Goal: Task Accomplishment & Management: Manage account settings

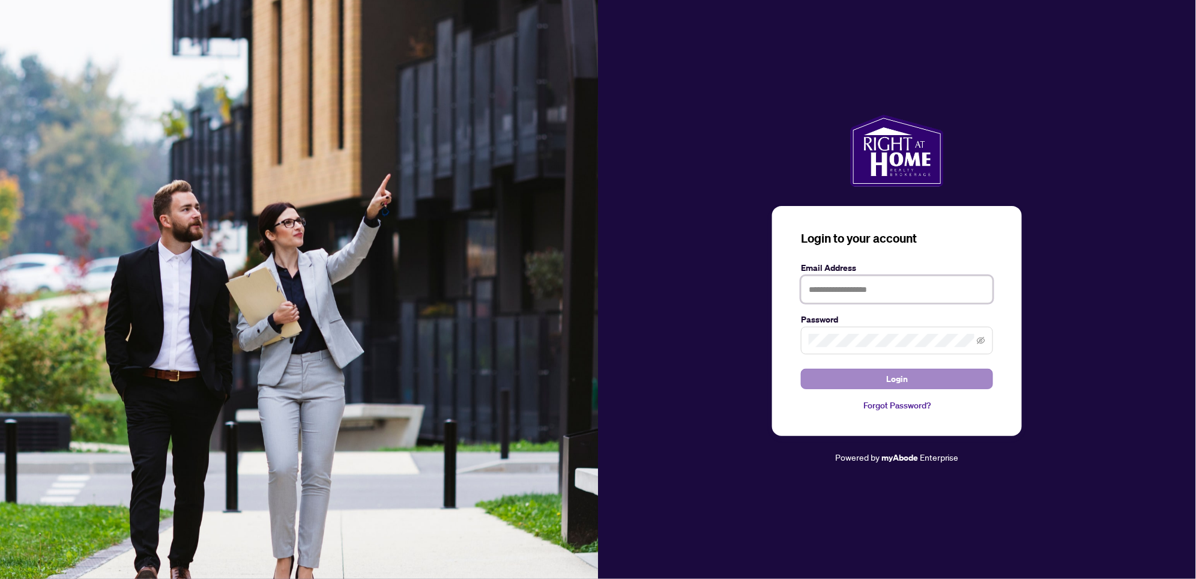
type input "**********"
click at [896, 379] on span "Login" at bounding box center [897, 378] width 22 height 19
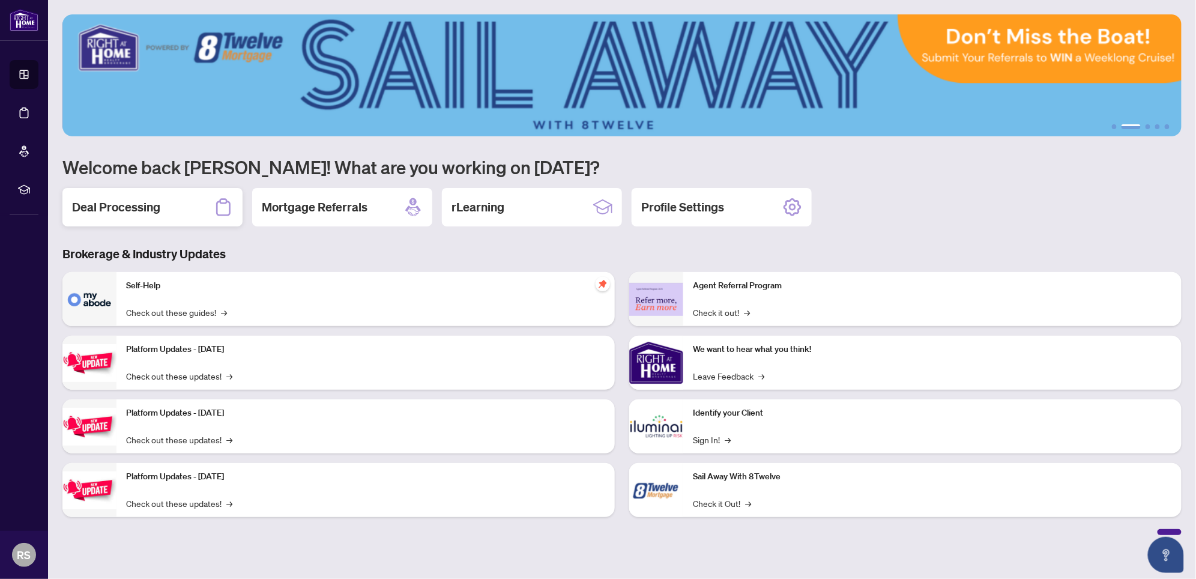
click at [139, 207] on h2 "Deal Processing" at bounding box center [116, 207] width 88 height 17
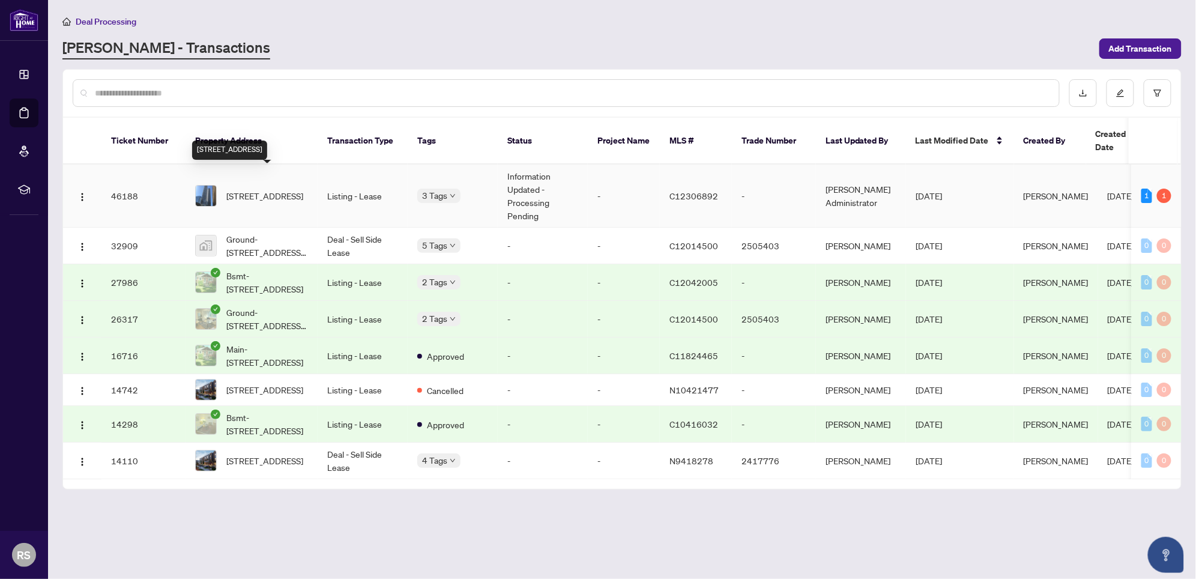
click at [277, 189] on span "[STREET_ADDRESS]" at bounding box center [264, 195] width 77 height 13
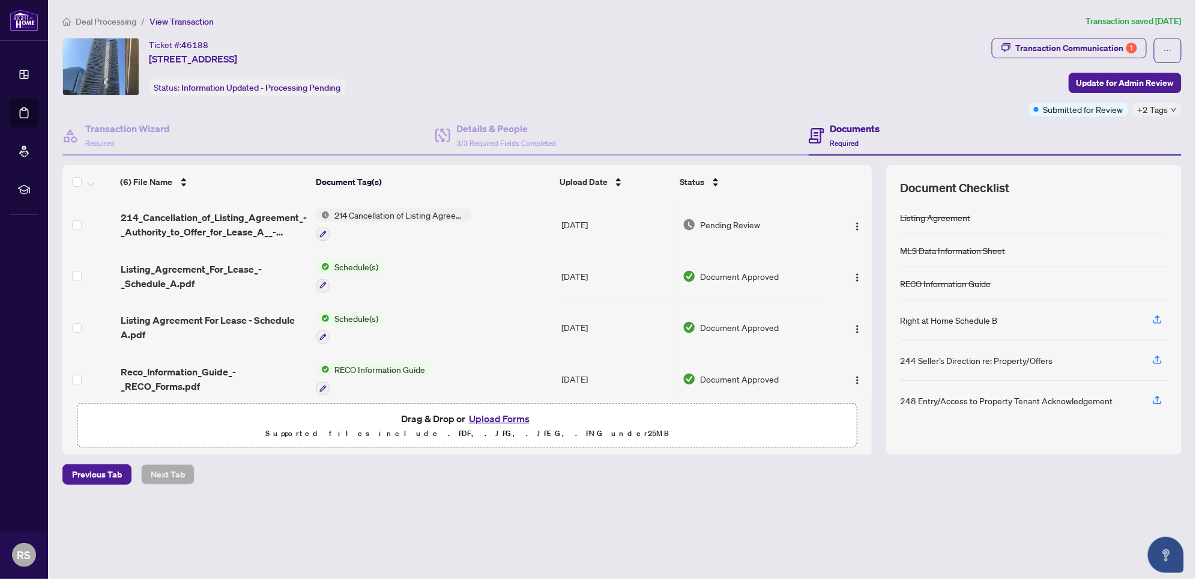
click at [487, 414] on button "Upload Forms" at bounding box center [499, 419] width 68 height 16
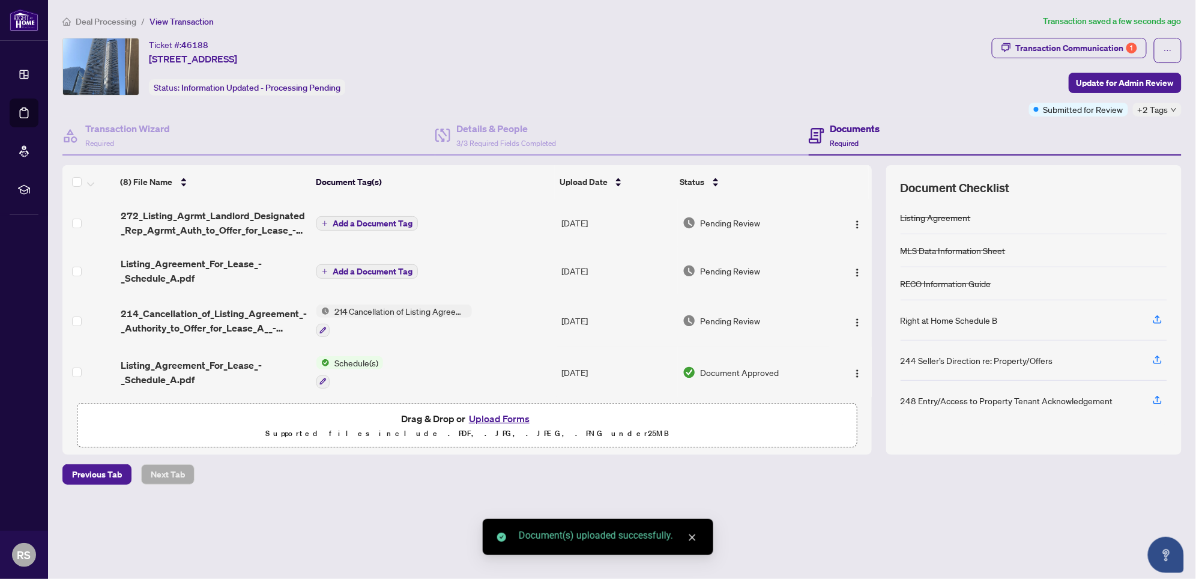
click at [353, 224] on span "Add a Document Tag" at bounding box center [372, 223] width 80 height 8
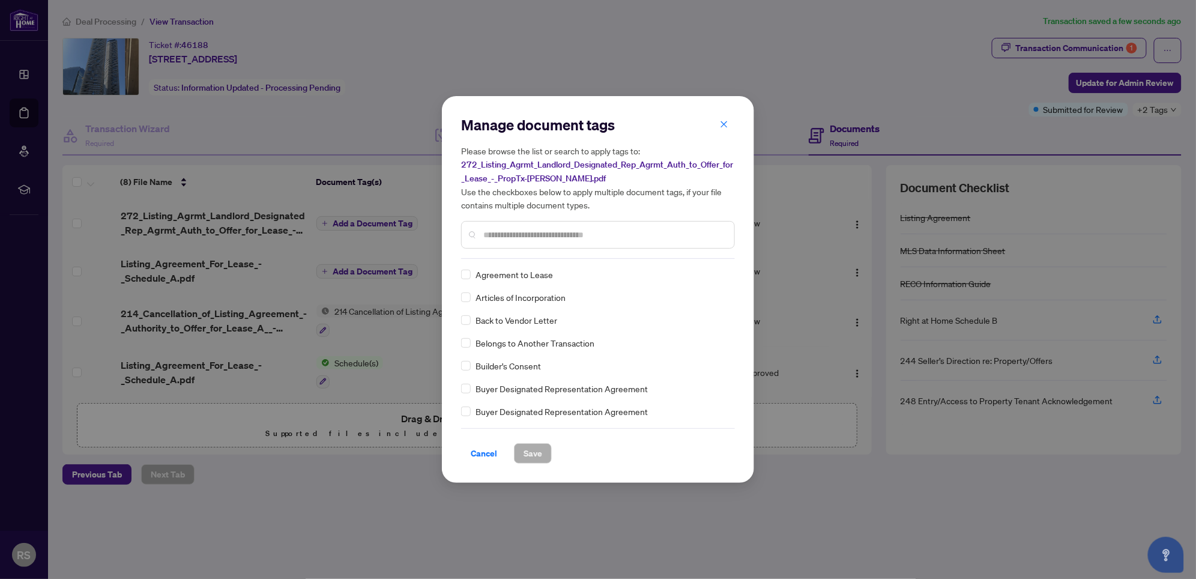
scroll to position [316, 0]
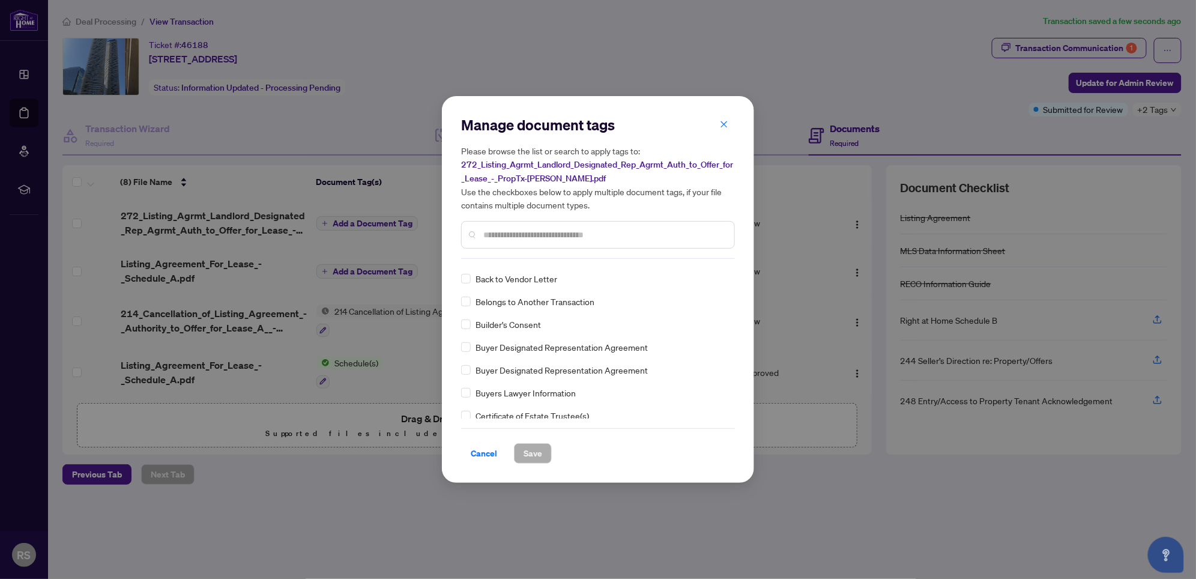
click at [523, 235] on input "text" at bounding box center [603, 234] width 241 height 13
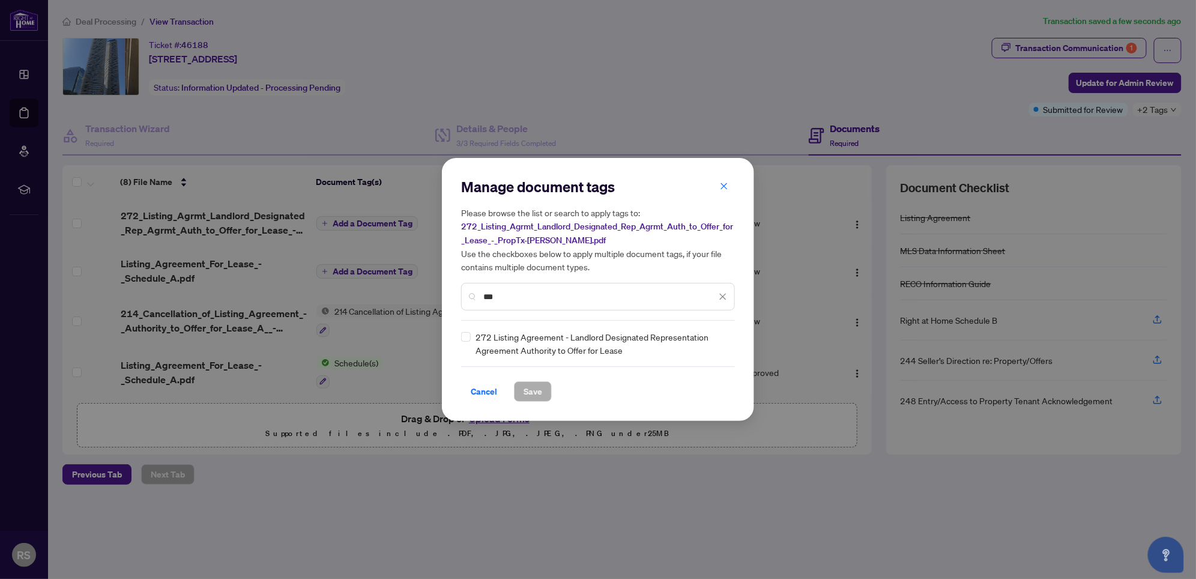
scroll to position [0, 0]
type input "***"
click at [532, 388] on span "Save" at bounding box center [532, 391] width 19 height 19
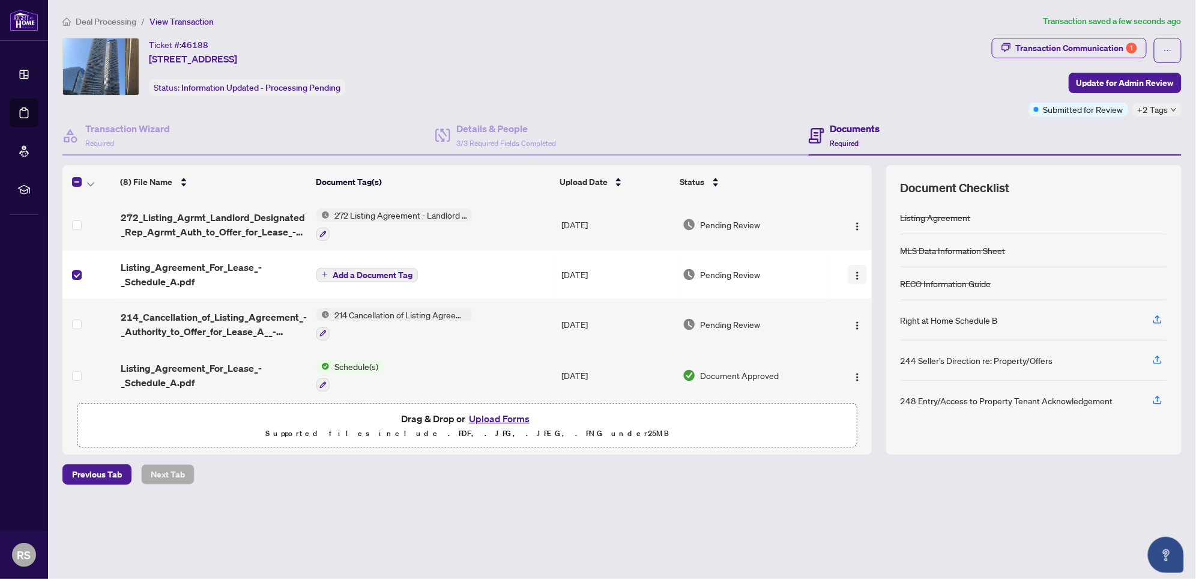
click at [852, 271] on img "button" at bounding box center [857, 276] width 10 height 10
click at [364, 271] on span "Add a Document Tag" at bounding box center [372, 275] width 80 height 8
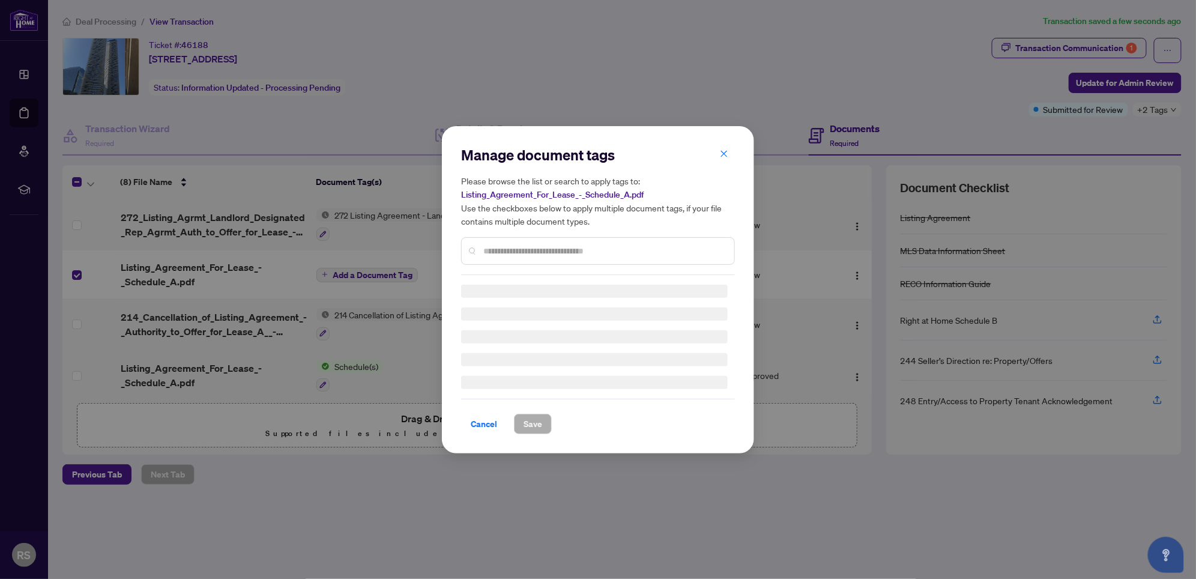
click at [547, 250] on input "text" at bounding box center [603, 250] width 241 height 13
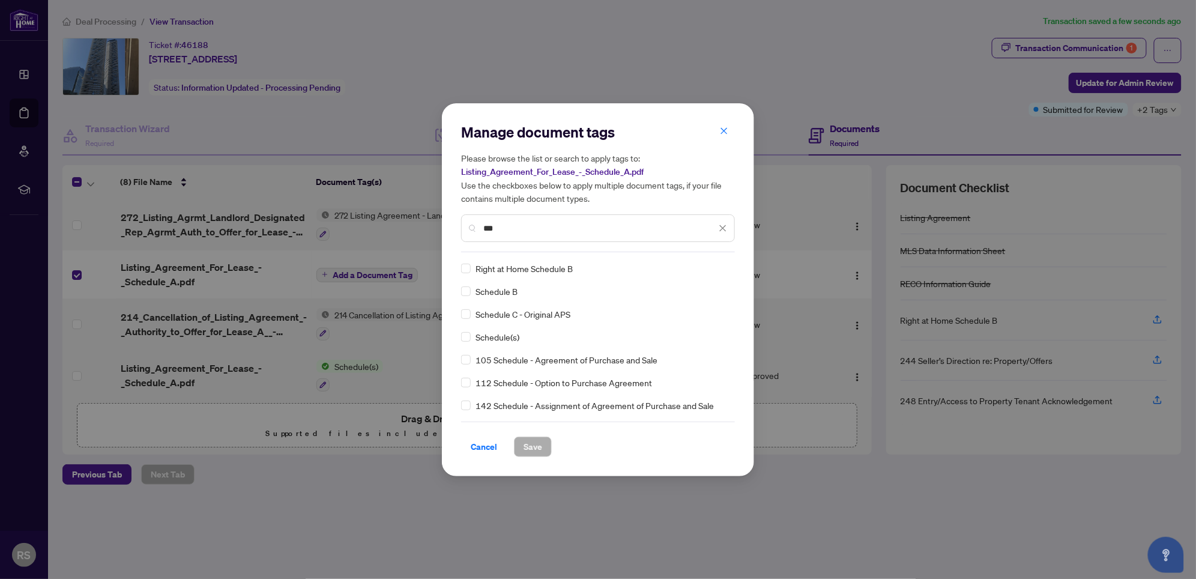
type input "***"
click at [531, 450] on span "Save" at bounding box center [532, 446] width 19 height 19
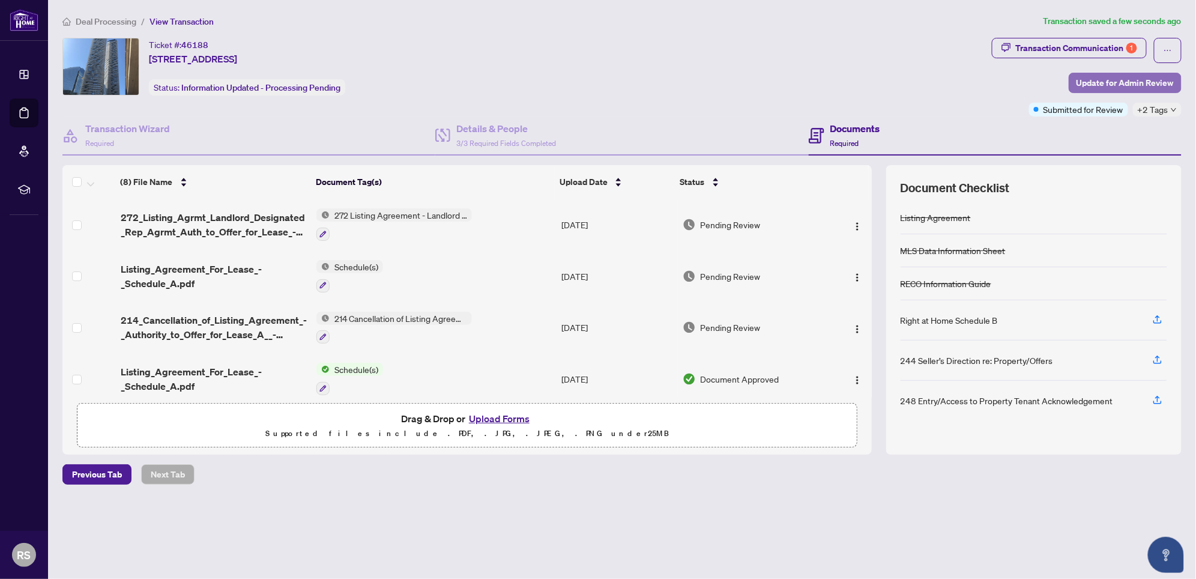
click at [1120, 79] on span "Update for Admin Review" at bounding box center [1124, 82] width 97 height 19
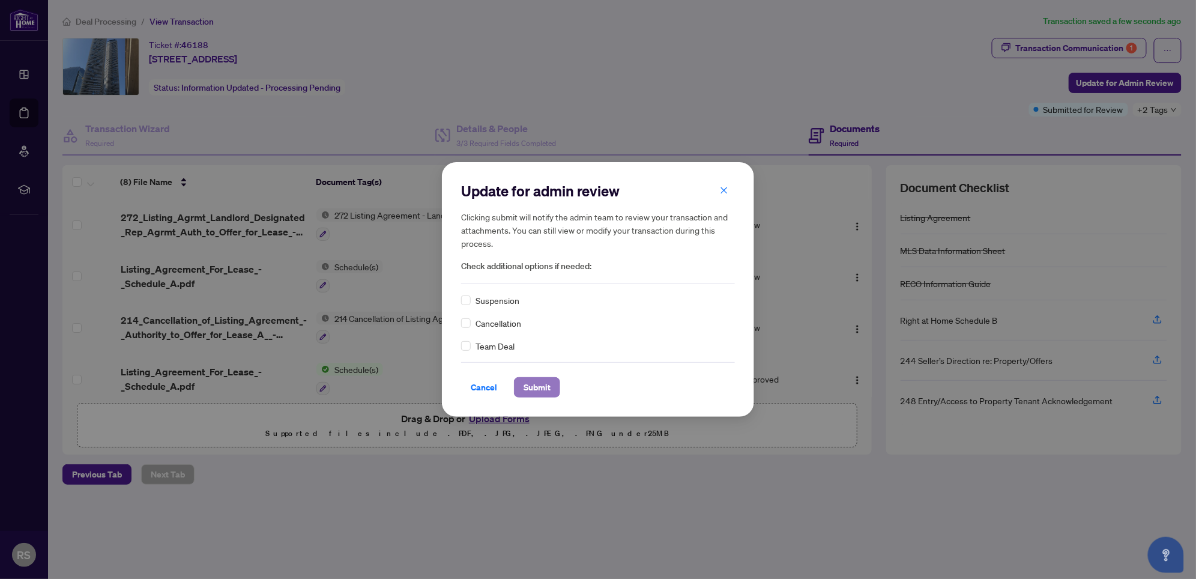
click at [538, 386] on span "Submit" at bounding box center [536, 386] width 27 height 19
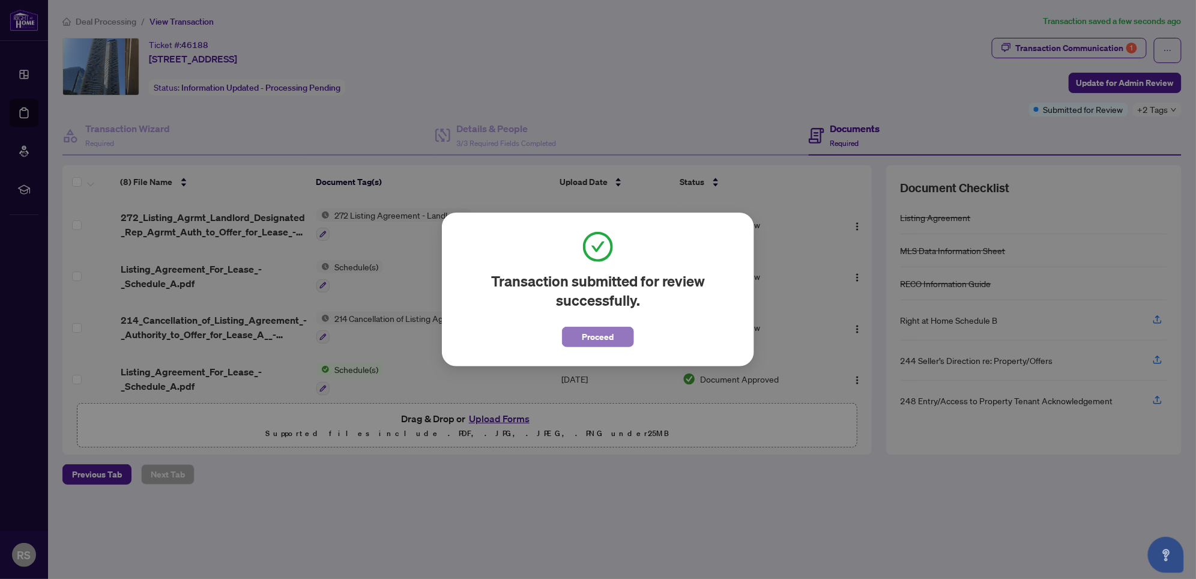
click at [600, 337] on span "Proceed" at bounding box center [598, 336] width 32 height 19
